Goal: Information Seeking & Learning: Understand process/instructions

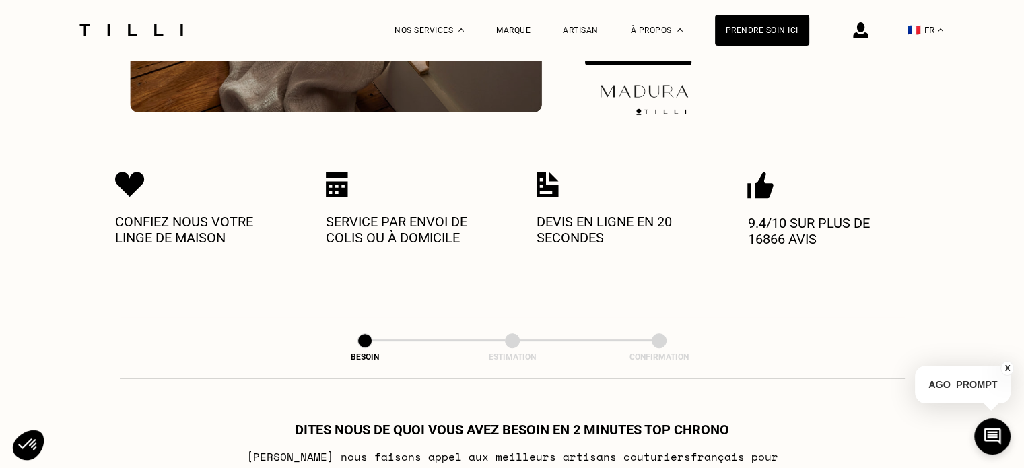
scroll to position [416, 0]
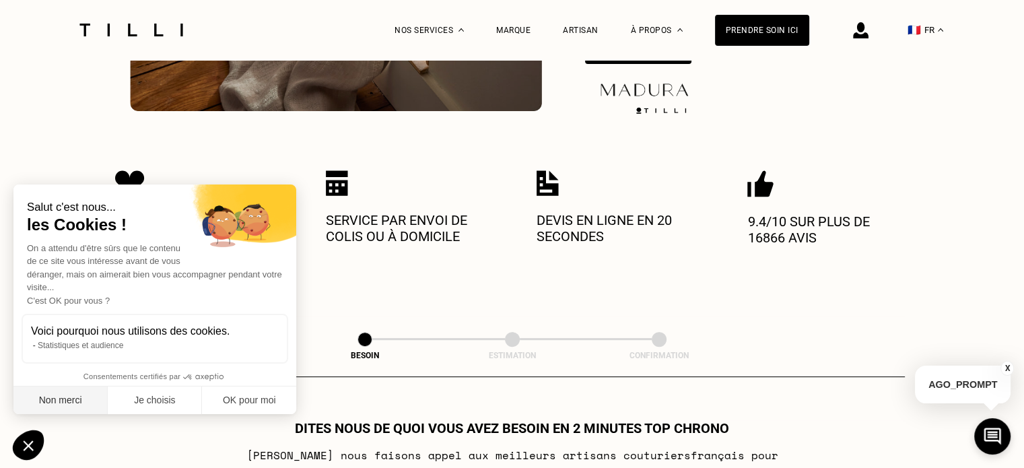
click at [73, 395] on button "Non merci" at bounding box center [60, 401] width 94 height 28
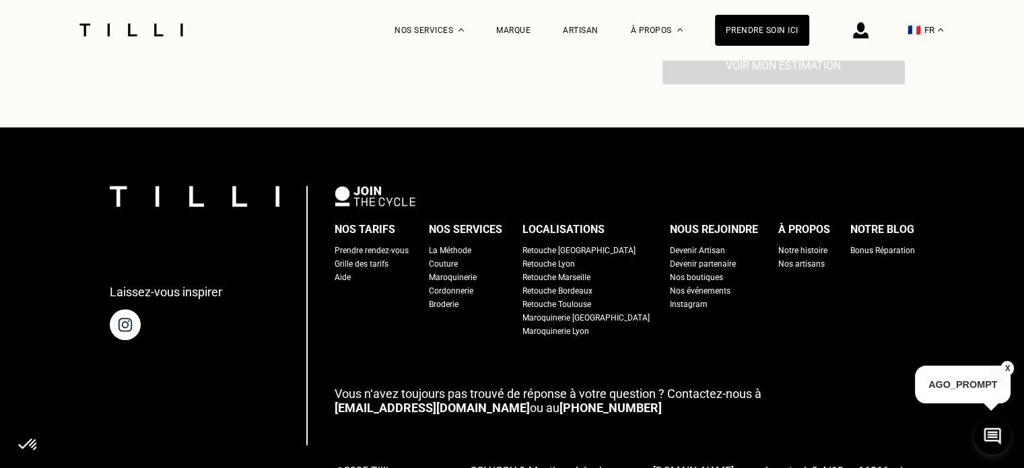
scroll to position [1215, 0]
click at [381, 264] on div "Grille des tarifs" at bounding box center [362, 263] width 54 height 13
select select "FR"
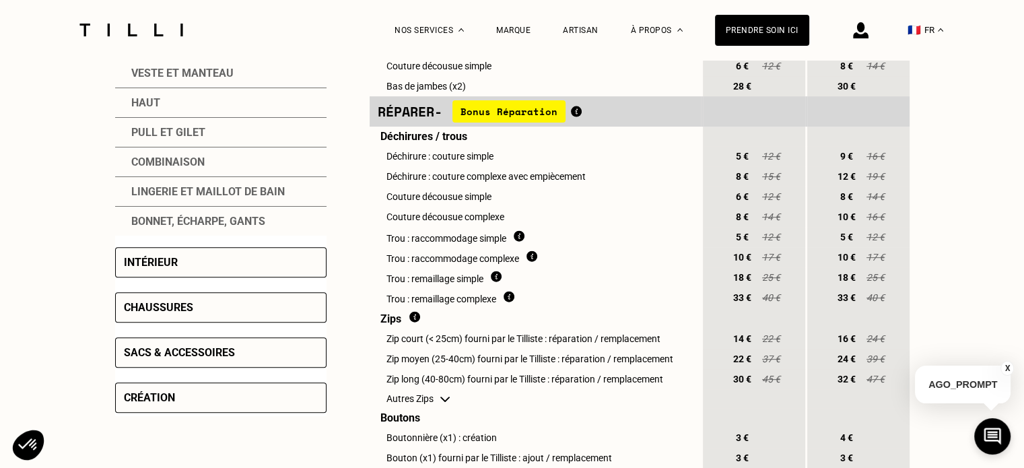
scroll to position [450, 0]
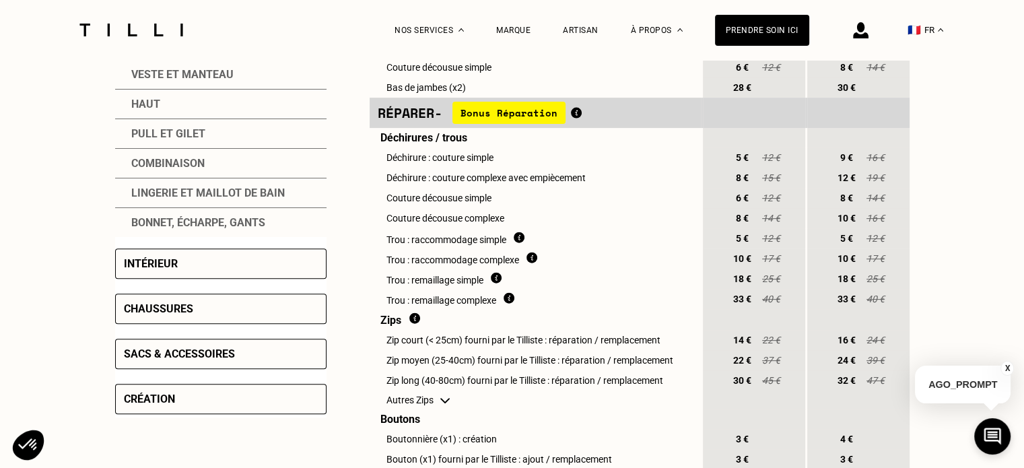
click at [177, 256] on div "Intérieur" at bounding box center [220, 264] width 211 height 30
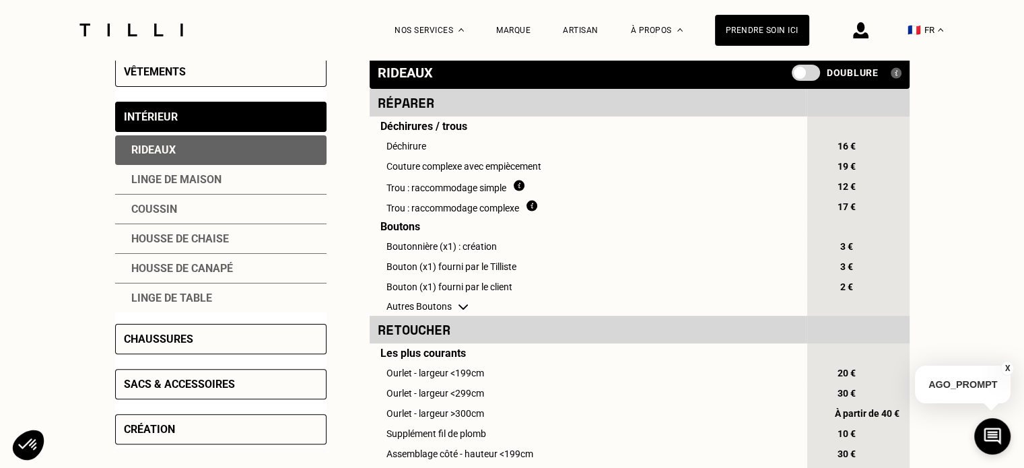
scroll to position [296, 0]
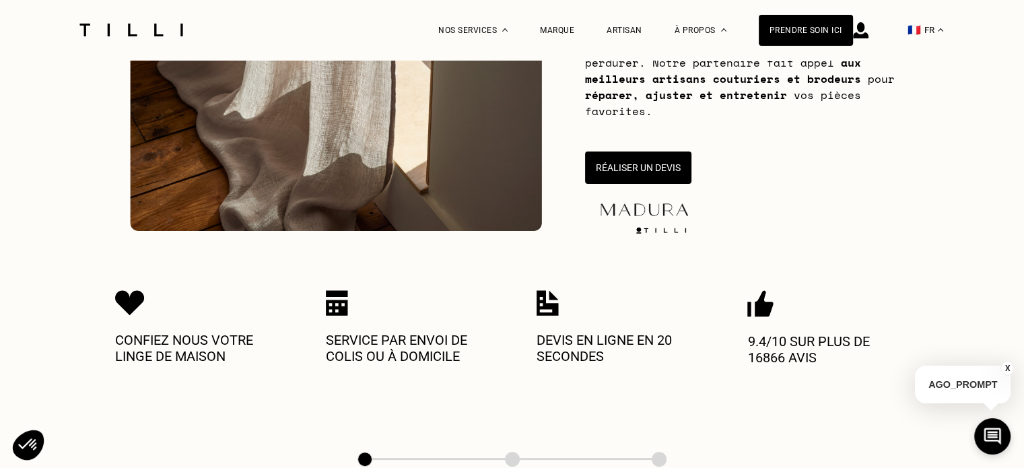
scroll to position [1215, 0]
